Goal: Task Accomplishment & Management: Manage account settings

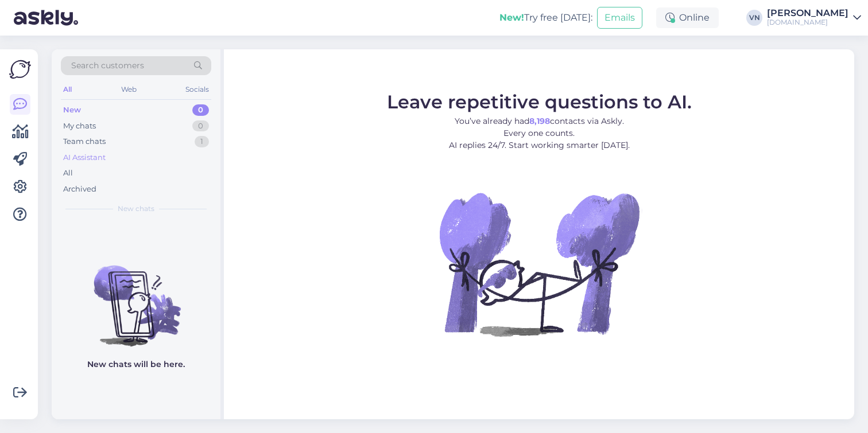
click at [86, 158] on div "AI Assistant" at bounding box center [84, 157] width 42 height 11
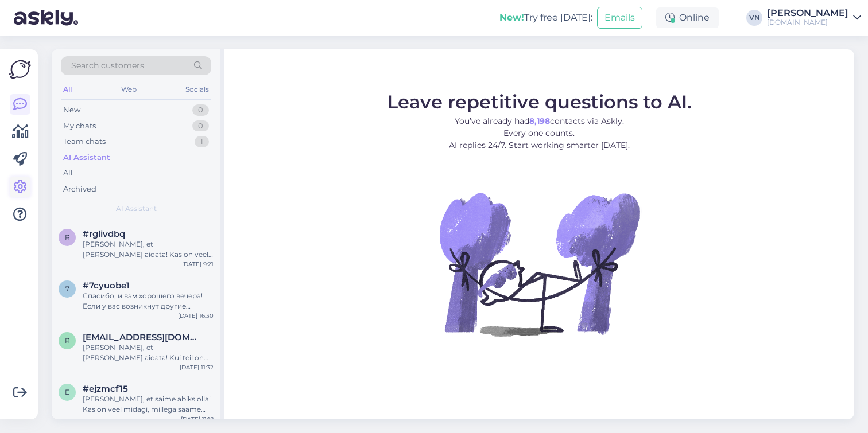
click at [20, 188] on icon at bounding box center [20, 187] width 14 height 14
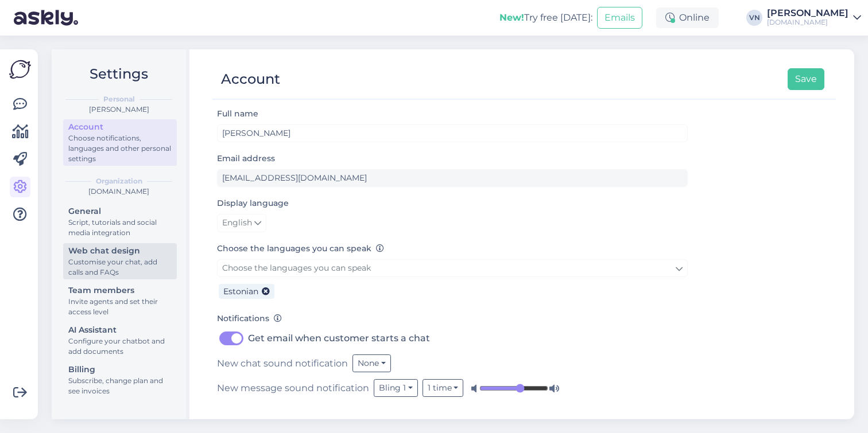
click at [95, 258] on div "Customise your chat, add calls and FAQs" at bounding box center [119, 267] width 103 height 21
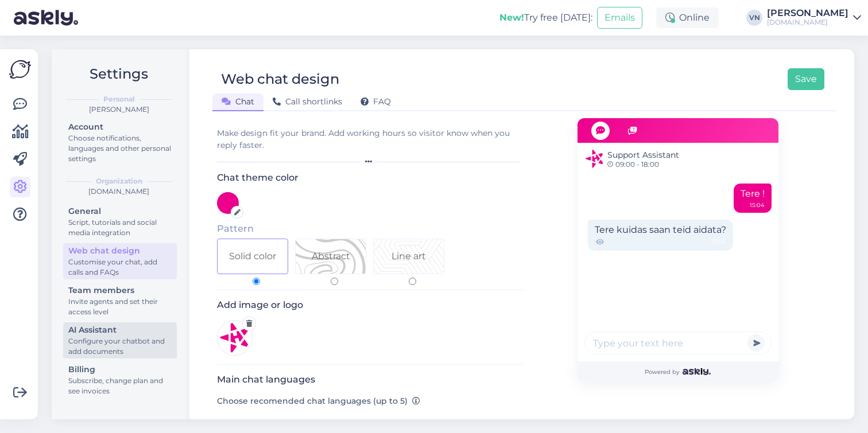
click at [92, 334] on div "AI Assistant" at bounding box center [119, 330] width 103 height 12
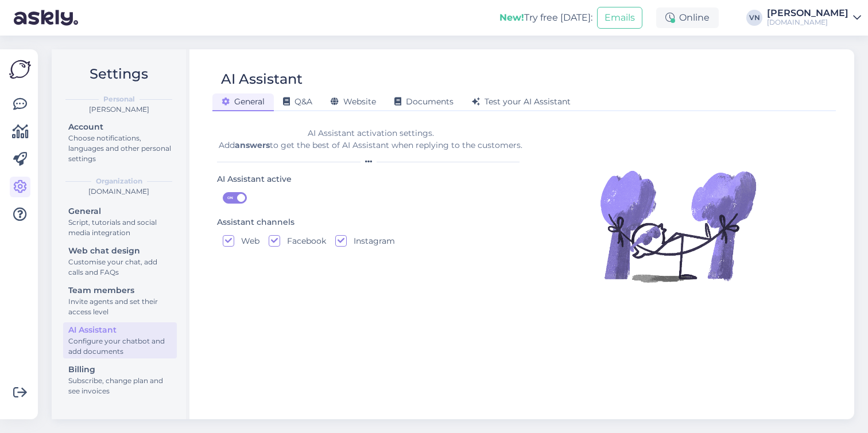
click at [236, 198] on span "ON" at bounding box center [230, 198] width 14 height 10
click at [223, 192] on input "ON" at bounding box center [223, 192] width 0 height 0
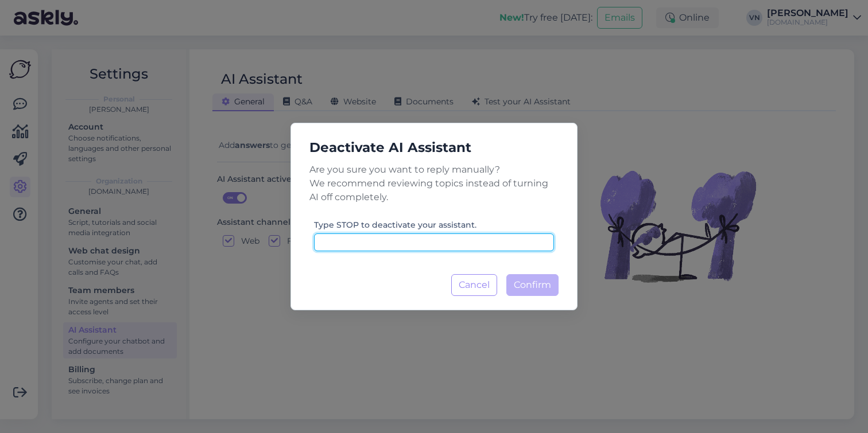
click at [484, 242] on input at bounding box center [434, 243] width 240 height 18
type input "stop"
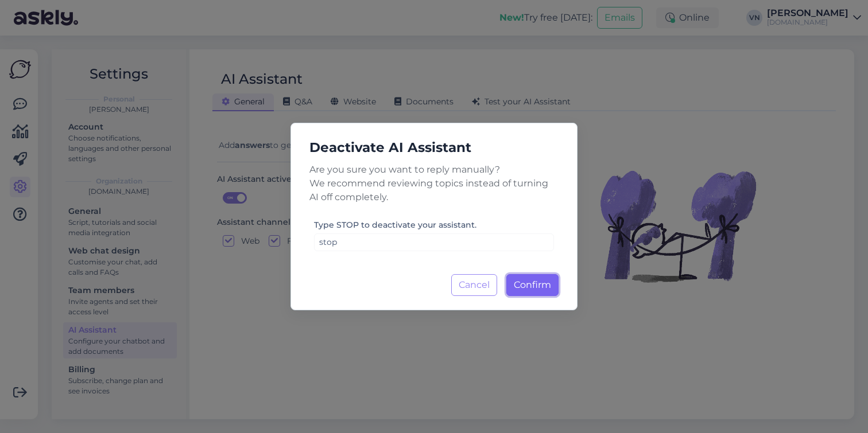
click at [544, 287] on span "Confirm" at bounding box center [532, 284] width 37 height 11
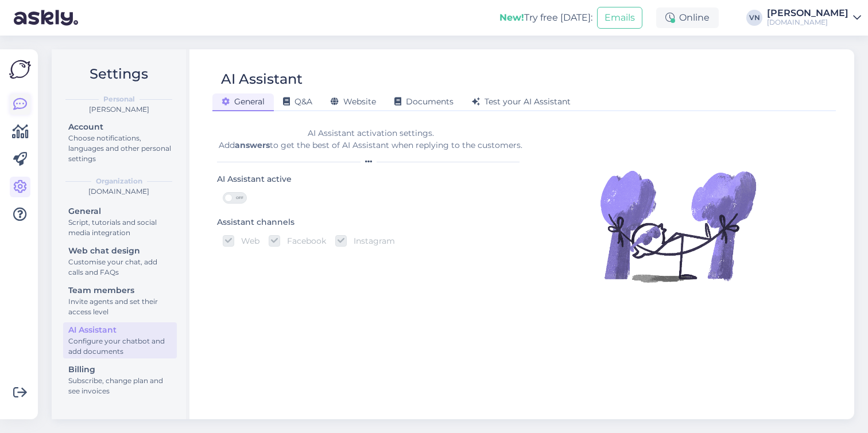
click at [21, 102] on icon at bounding box center [20, 105] width 14 height 14
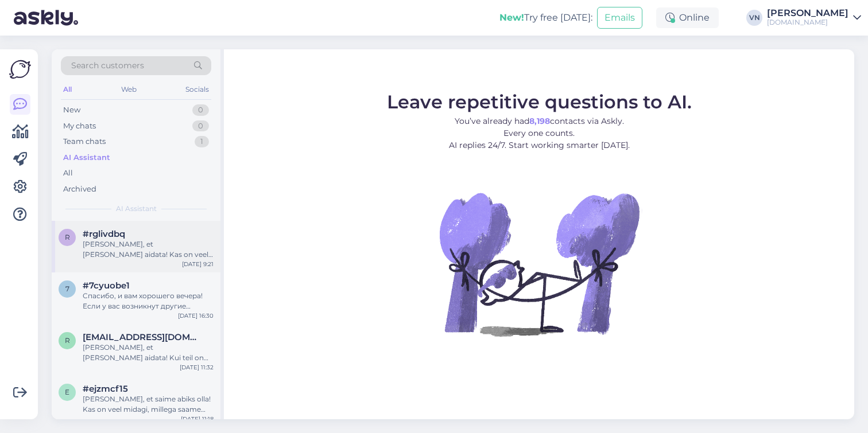
click at [153, 241] on div "[PERSON_NAME], et [PERSON_NAME] aidata! Kas on veel midagi, millega saan teid a…" at bounding box center [148, 249] width 131 height 21
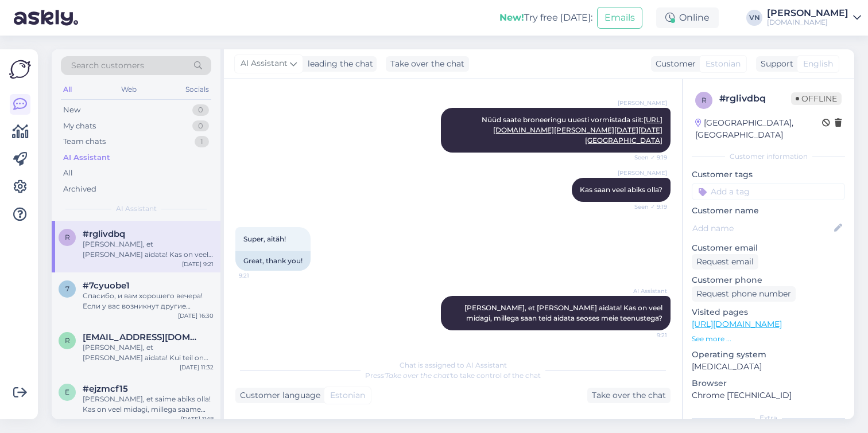
scroll to position [959, 0]
click at [142, 294] on div "Спасибо, и вам хорошего вечера! Если у вас возникнут другие вопросы, обращайтес…" at bounding box center [148, 301] width 131 height 21
